Goal: Task Accomplishment & Management: Manage account settings

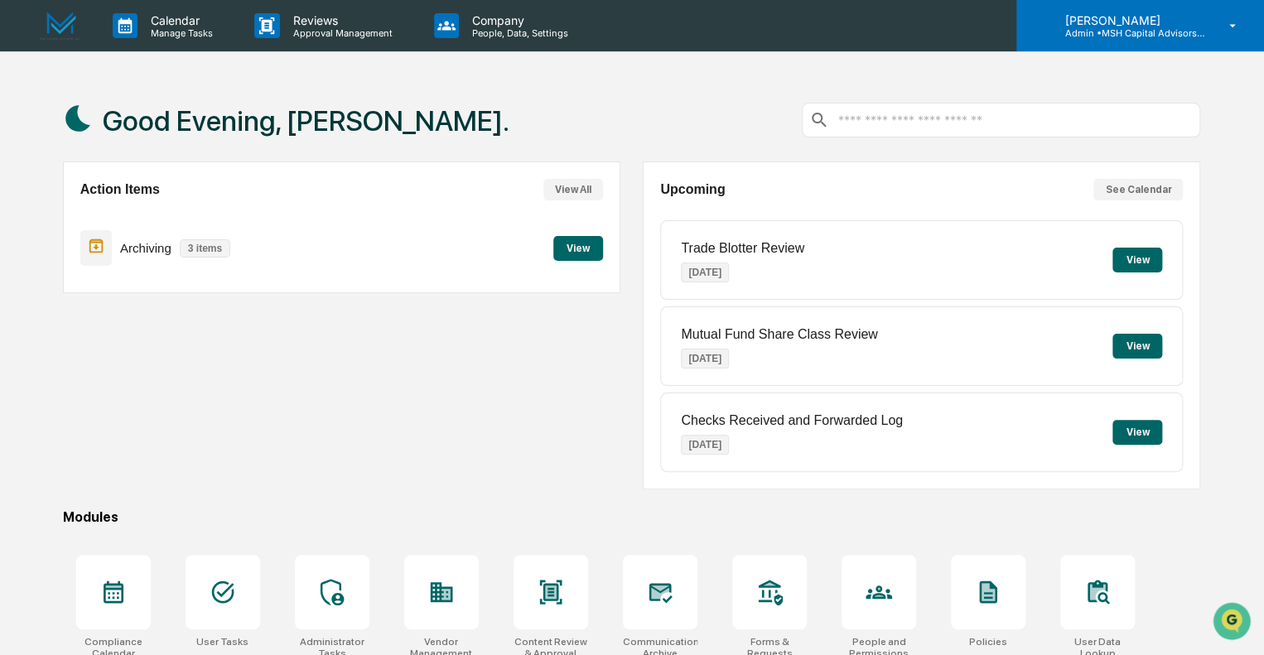
click at [1136, 28] on p "Admin • MSH Capital Advisors LLC - RIA" at bounding box center [1128, 33] width 154 height 12
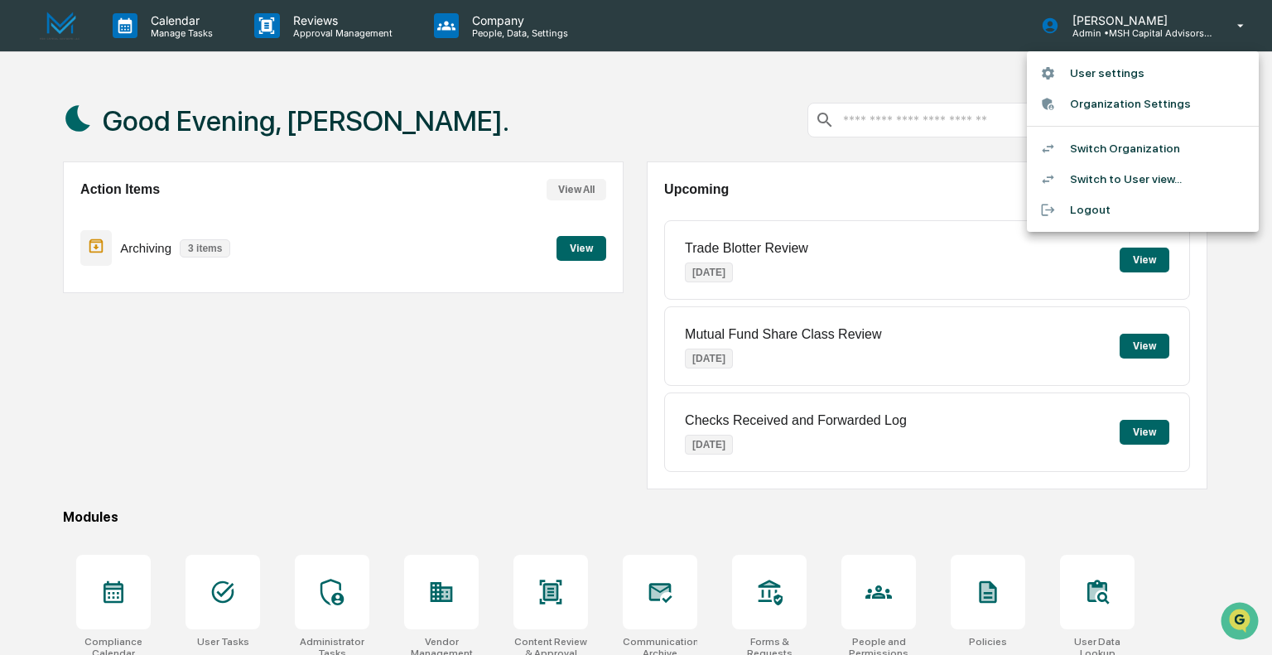
click at [1087, 75] on li "User settings" at bounding box center [1143, 73] width 232 height 31
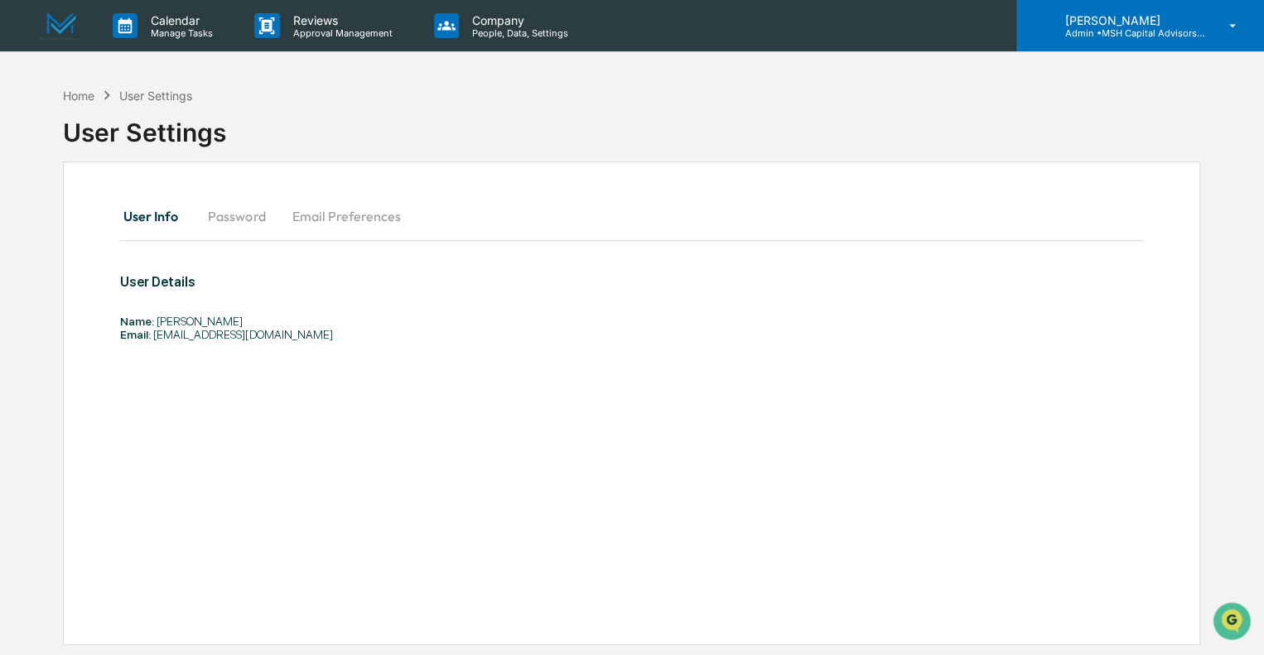
click at [1174, 17] on p "[PERSON_NAME]" at bounding box center [1128, 20] width 154 height 14
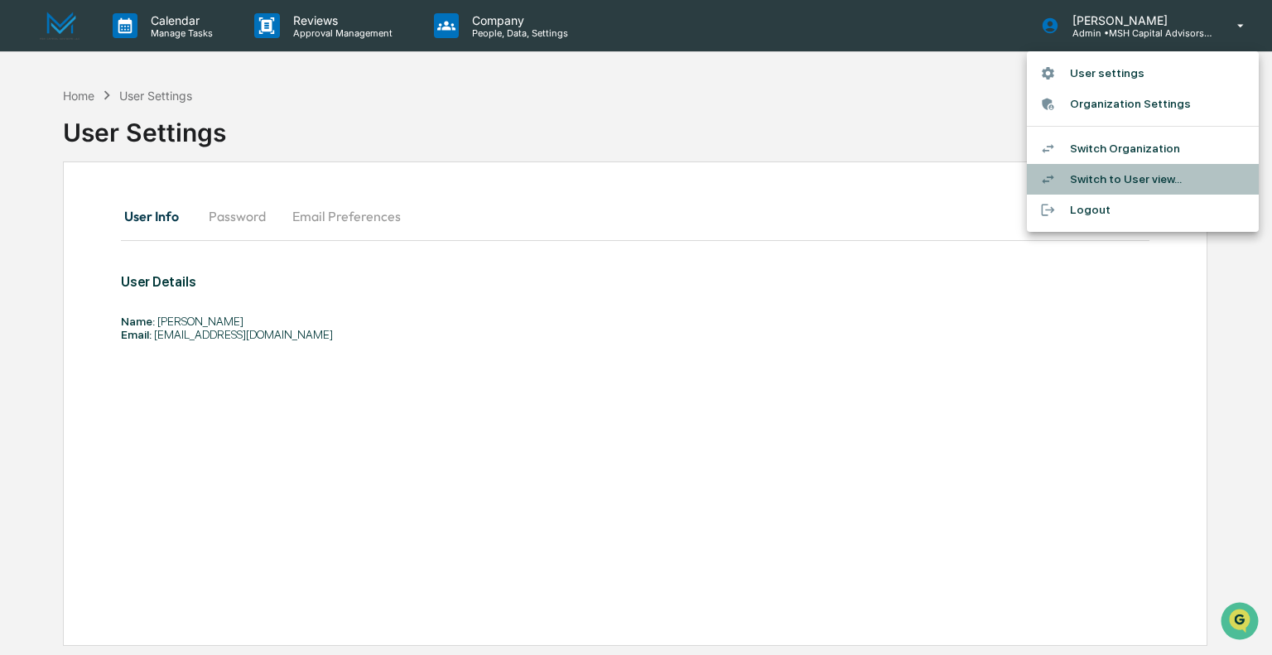
click at [1114, 179] on li "Switch to User view..." at bounding box center [1143, 179] width 232 height 31
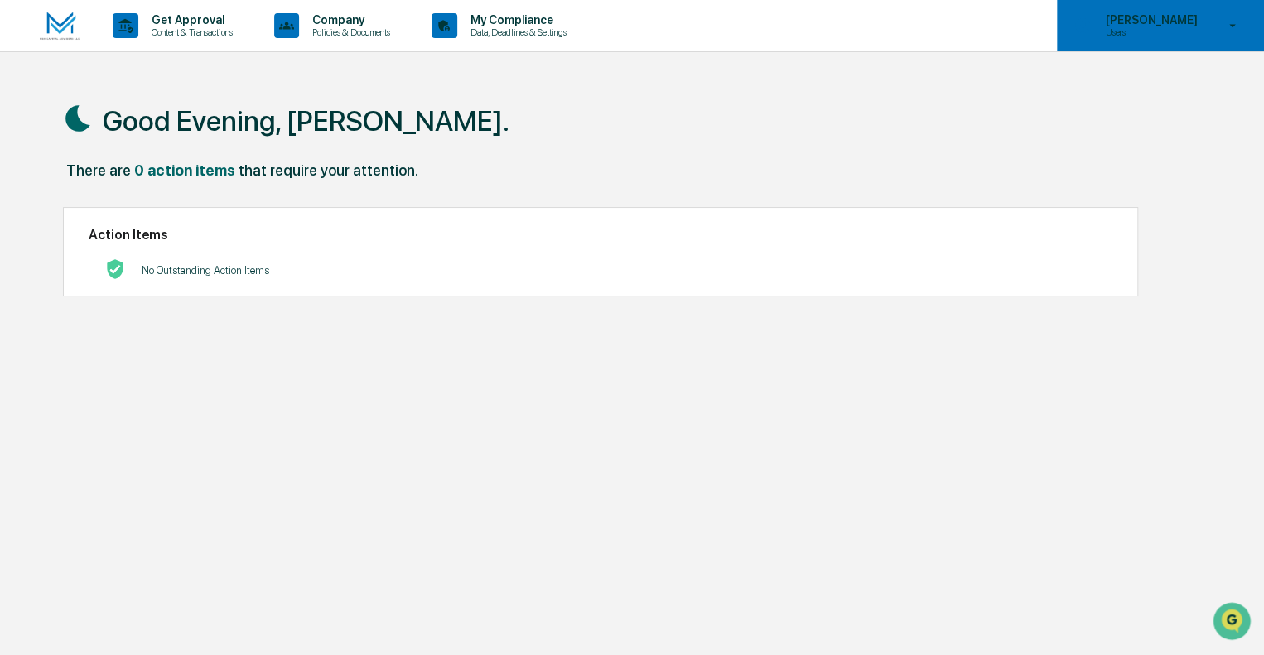
click at [1160, 23] on p "[PERSON_NAME]" at bounding box center [1148, 19] width 113 height 13
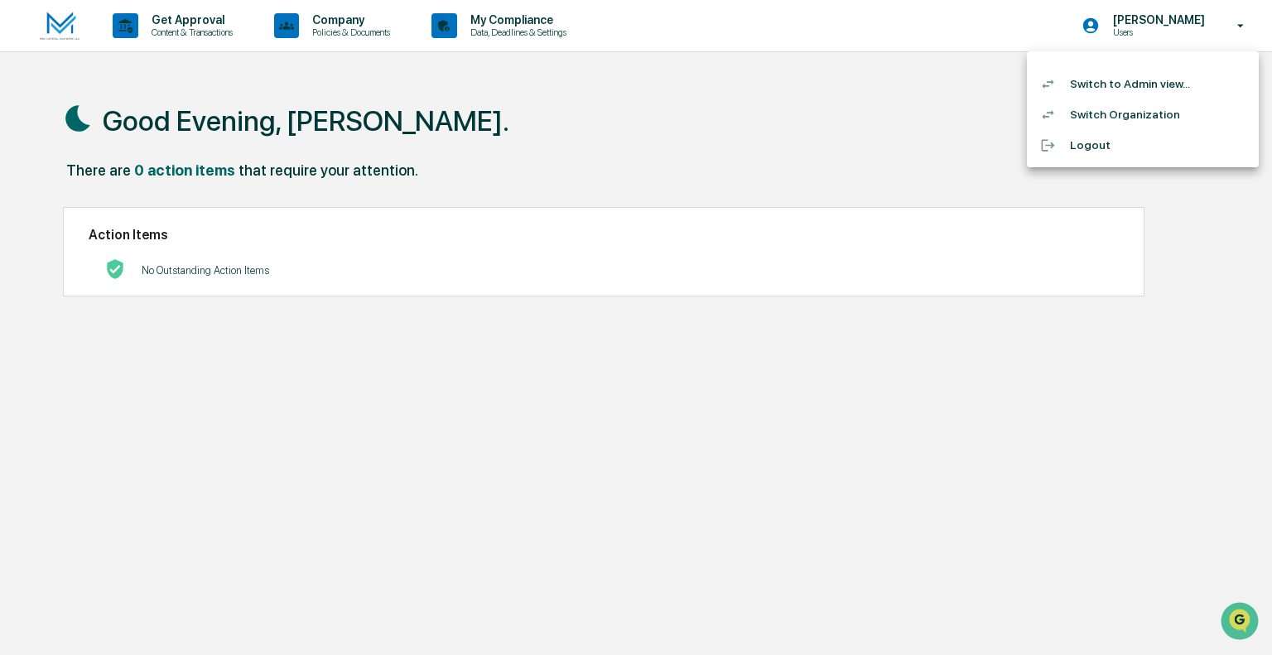
click at [953, 282] on div at bounding box center [636, 327] width 1272 height 655
